Goal: Information Seeking & Learning: Compare options

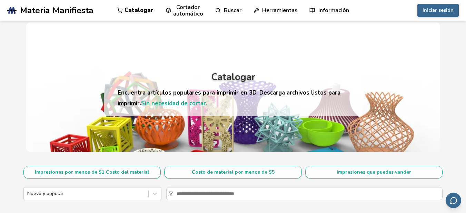
scroll to position [103, 0]
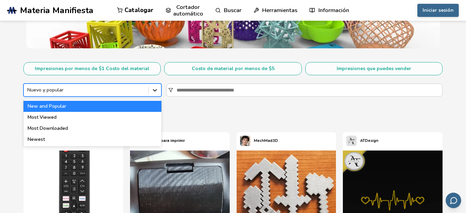
click at [155, 92] on icon at bounding box center [154, 90] width 7 height 7
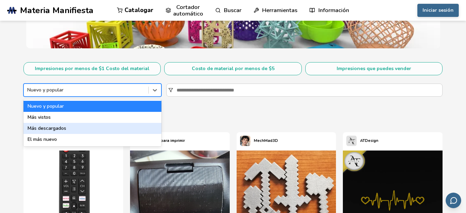
click at [126, 129] on div "Más descargados" at bounding box center [92, 128] width 138 height 11
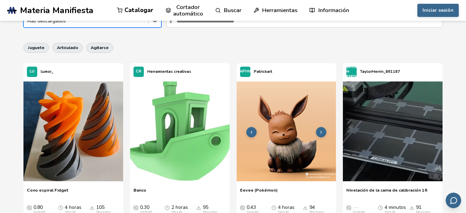
scroll to position [241, 0]
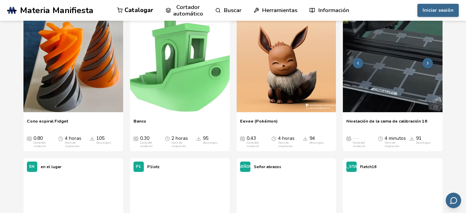
click at [392, 78] on img at bounding box center [393, 62] width 100 height 100
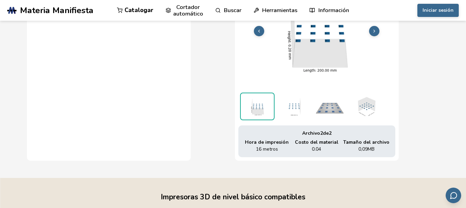
scroll to position [164, 3]
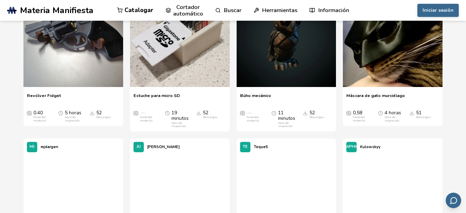
scroll to position [1172, 0]
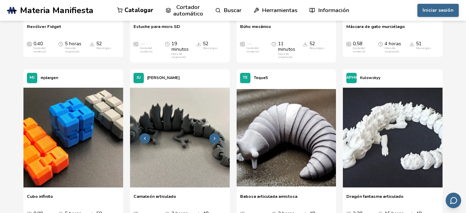
click at [154, 139] on img at bounding box center [180, 138] width 100 height 100
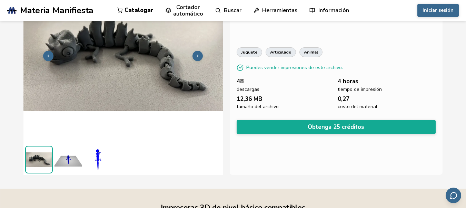
scroll to position [24, 0]
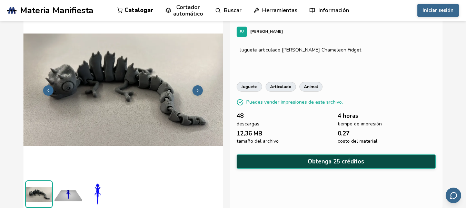
click at [282, 157] on button "Obtenga 25 créditos" at bounding box center [336, 161] width 199 height 14
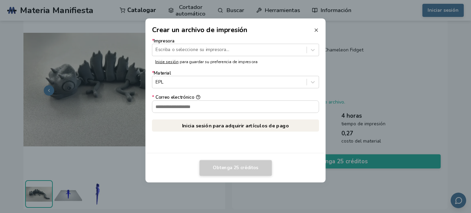
click at [318, 30] on icon at bounding box center [316, 30] width 6 height 6
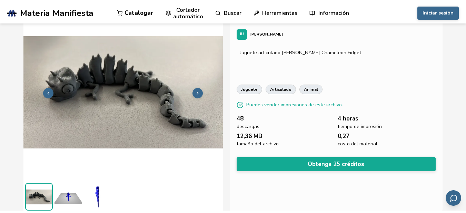
scroll to position [0, 0]
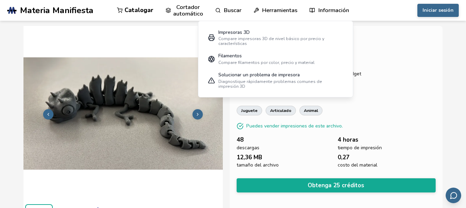
click at [249, 37] on font "Compare impresoras 3D de nivel básico por precio y características" at bounding box center [271, 41] width 106 height 10
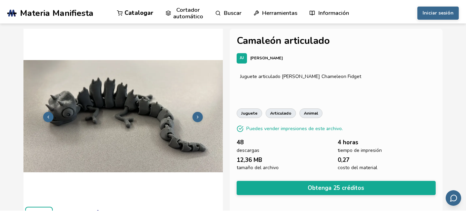
select select "**********"
